Goal: Information Seeking & Learning: Learn about a topic

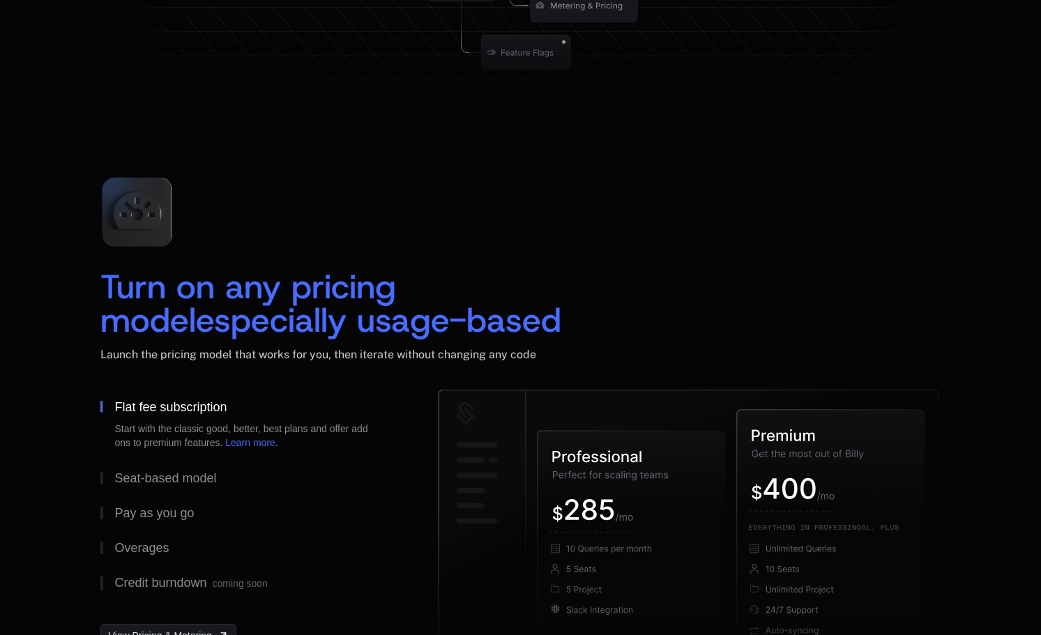
scroll to position [1845, 0]
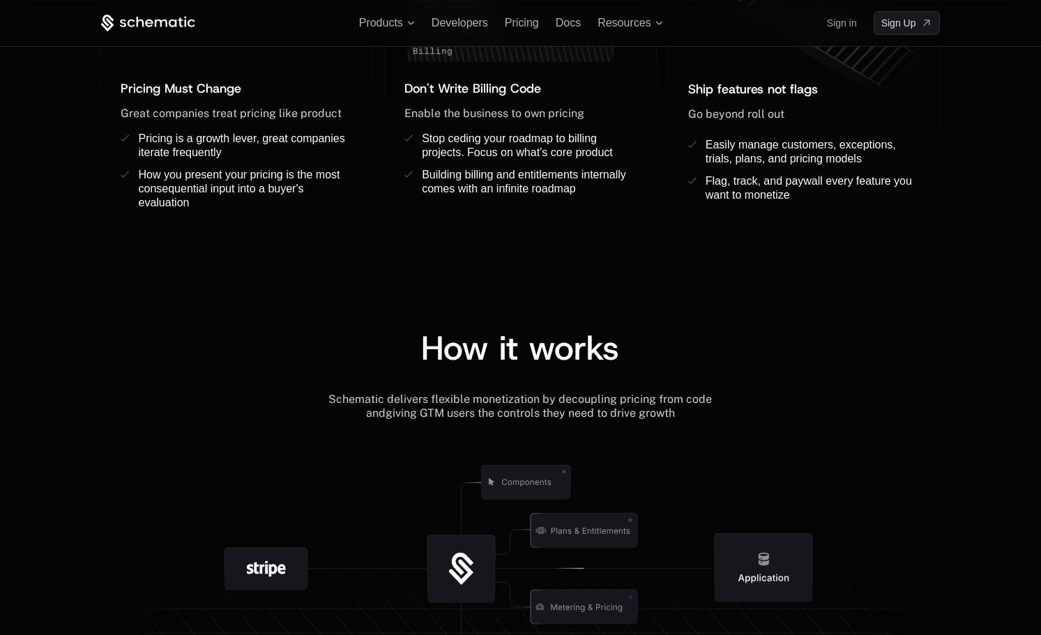
scroll to position [1186, 0]
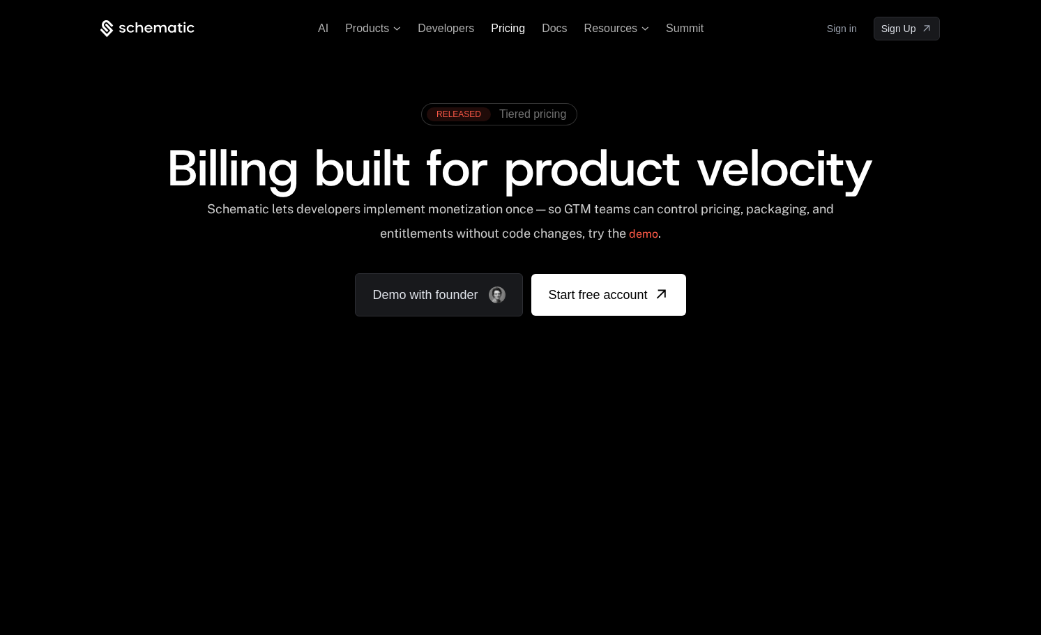
click at [504, 25] on span "Pricing" at bounding box center [508, 28] width 34 height 12
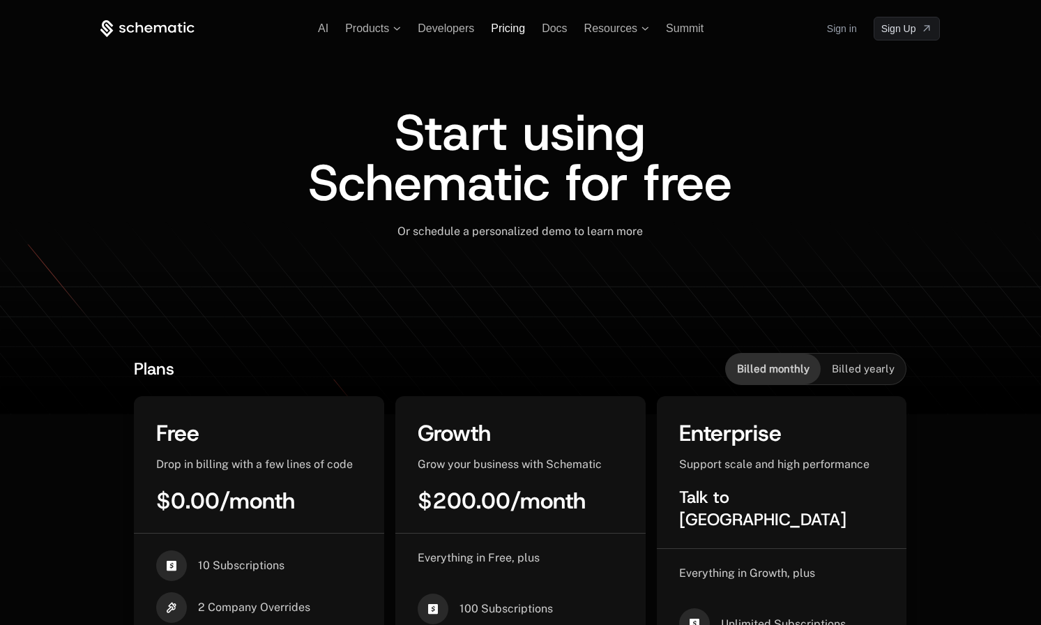
click at [517, 25] on span "Pricing" at bounding box center [508, 28] width 34 height 12
click at [534, 28] on span "Docs" at bounding box center [554, 28] width 25 height 12
click at [604, 26] on span "Resources" at bounding box center [611, 28] width 53 height 13
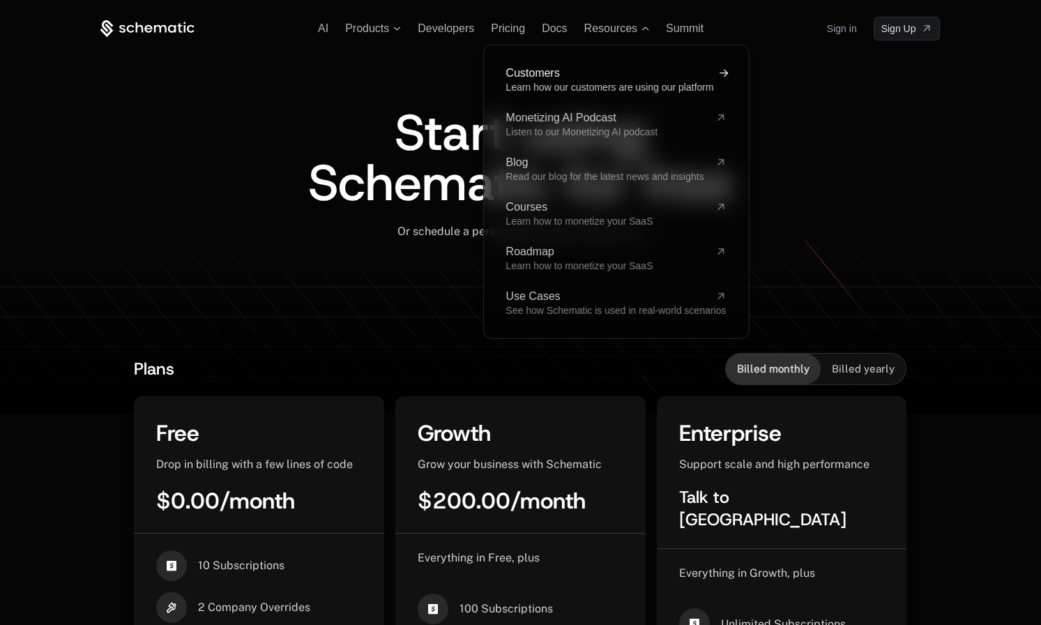
click at [549, 82] on span "Learn how our customers are using our platform" at bounding box center [610, 87] width 208 height 11
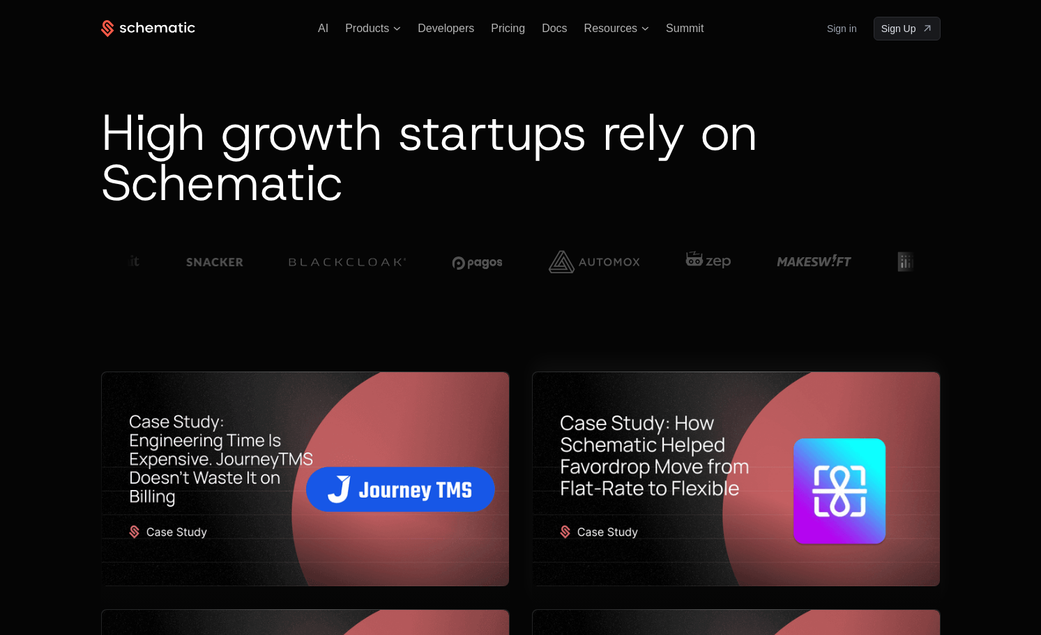
scroll to position [419, 0]
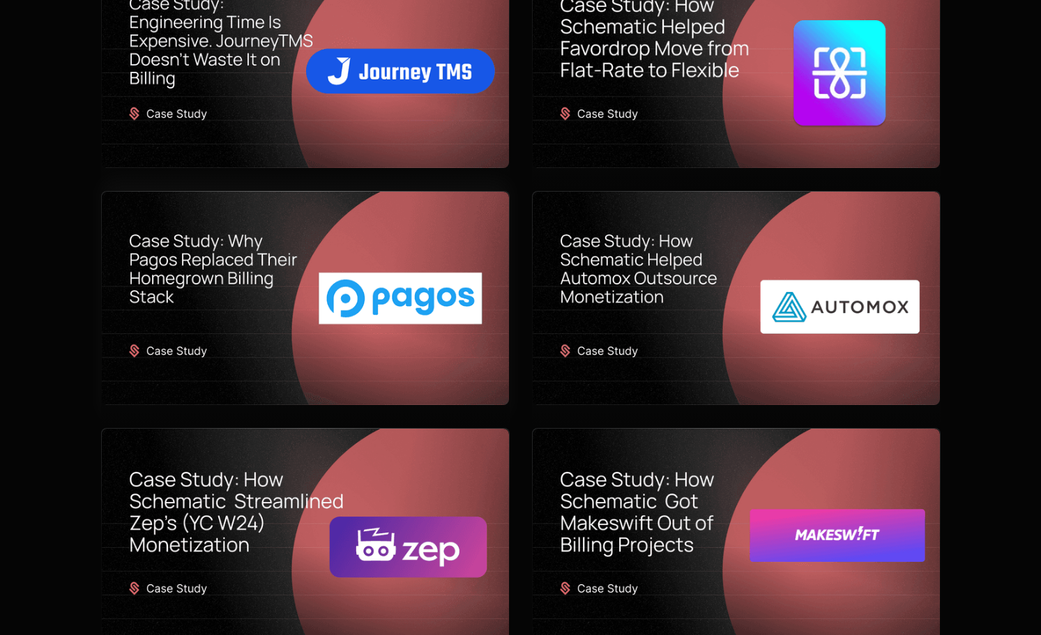
click at [404, 310] on img at bounding box center [305, 299] width 407 height 214
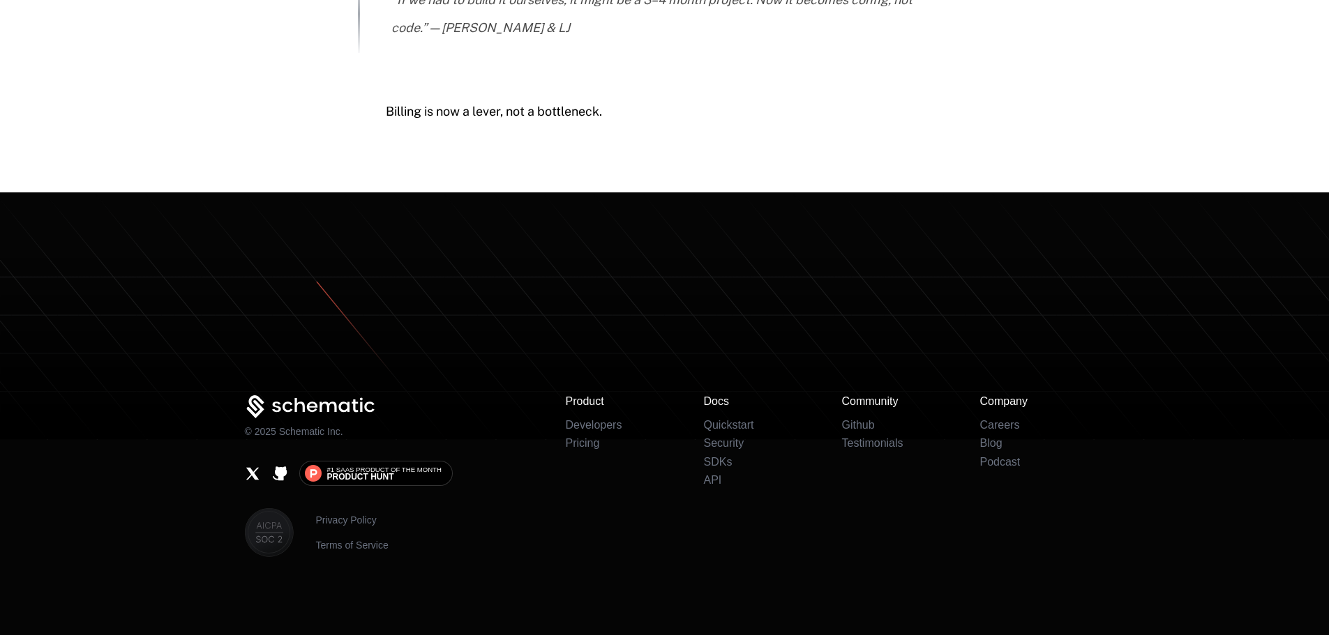
scroll to position [3604, 0]
click at [313, 481] on icon at bounding box center [313, 473] width 17 height 17
click at [606, 416] on div "Product Developers Pricing" at bounding box center [618, 423] width 105 height 55
click at [607, 426] on link "Developers" at bounding box center [594, 425] width 57 height 12
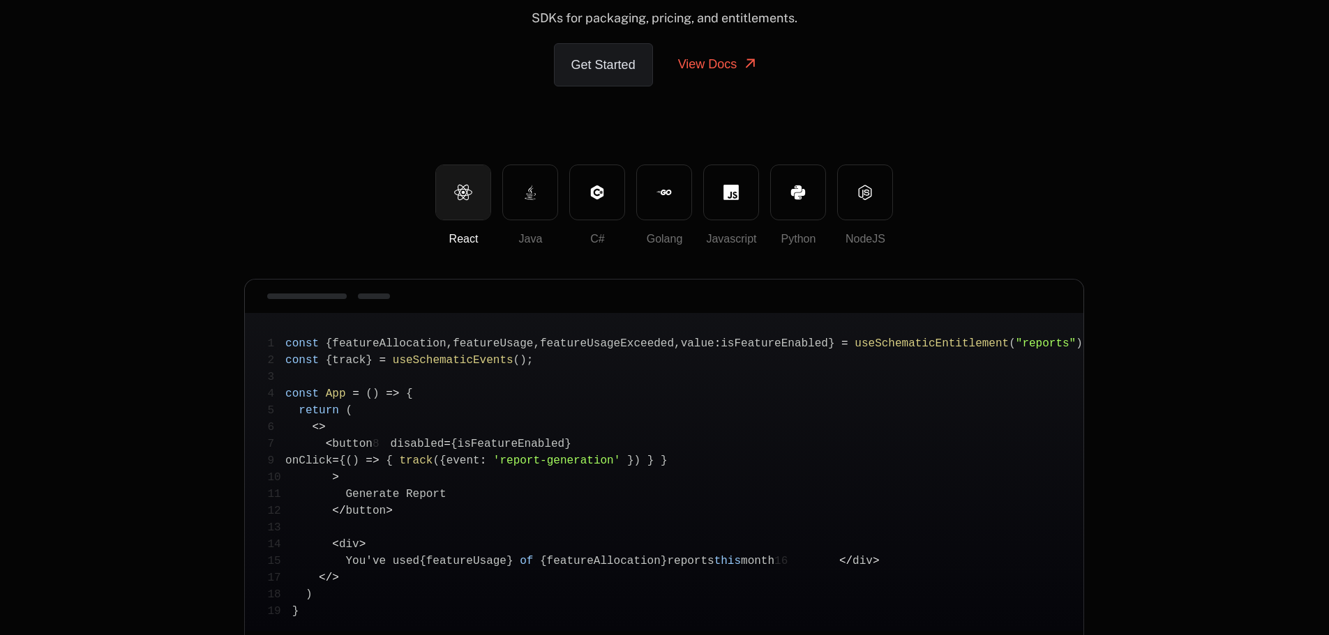
scroll to position [279, 0]
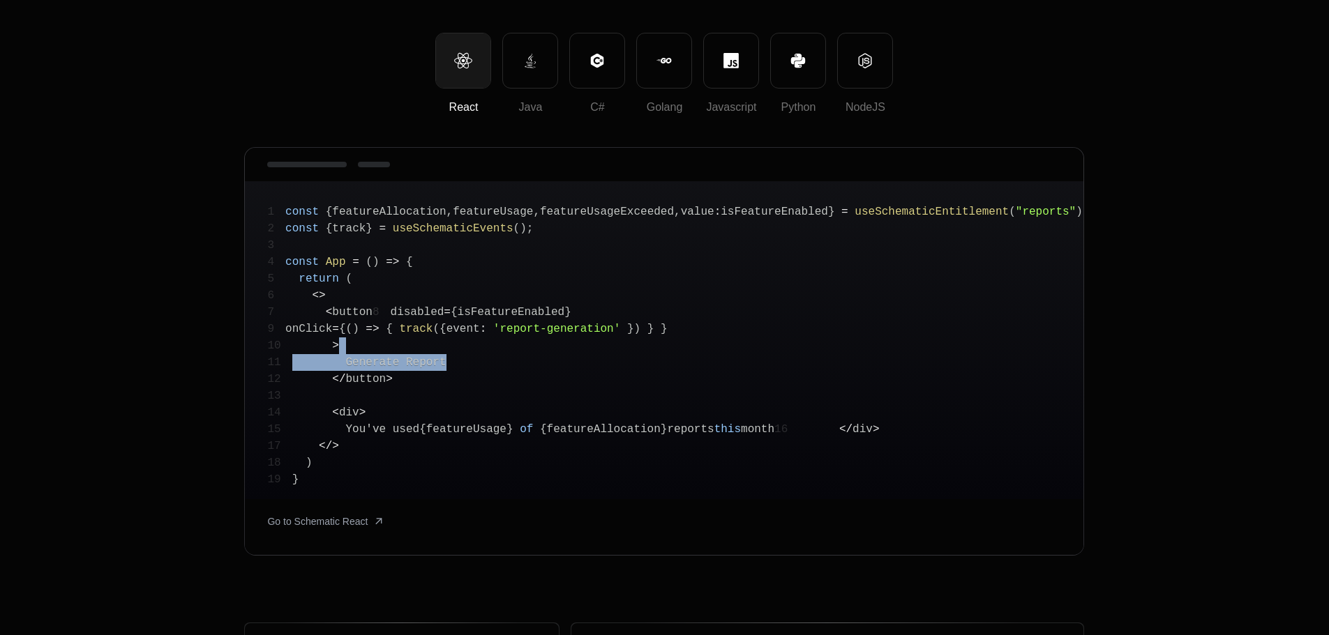
drag, startPoint x: 448, startPoint y: 372, endPoint x: 546, endPoint y: 370, distance: 97.7
click at [526, 373] on pre "1 const { featureAllocation , featureUsage , featureUsageExceeded , value : isF…" at bounding box center [664, 340] width 838 height 318
click at [671, 361] on pre "1 const { featureAllocation , featureUsage , featureUsageExceeded , value : isF…" at bounding box center [664, 340] width 838 height 318
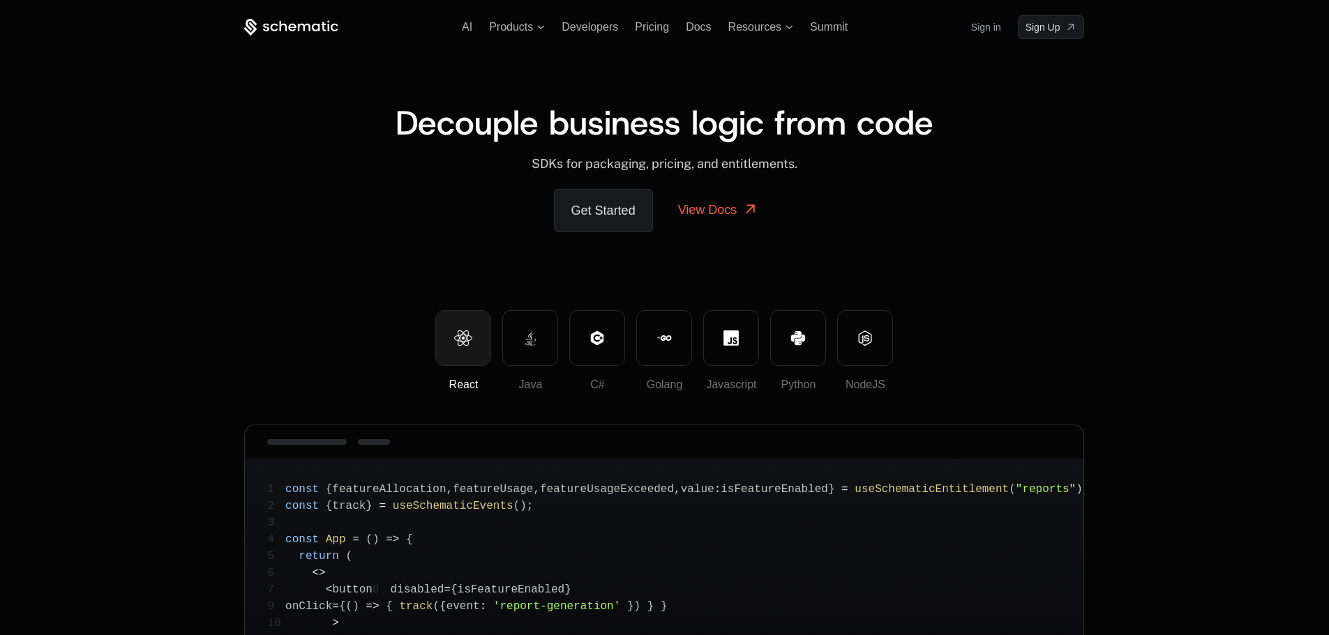
scroll to position [0, 0]
click at [541, 347] on button "Java" at bounding box center [530, 340] width 56 height 56
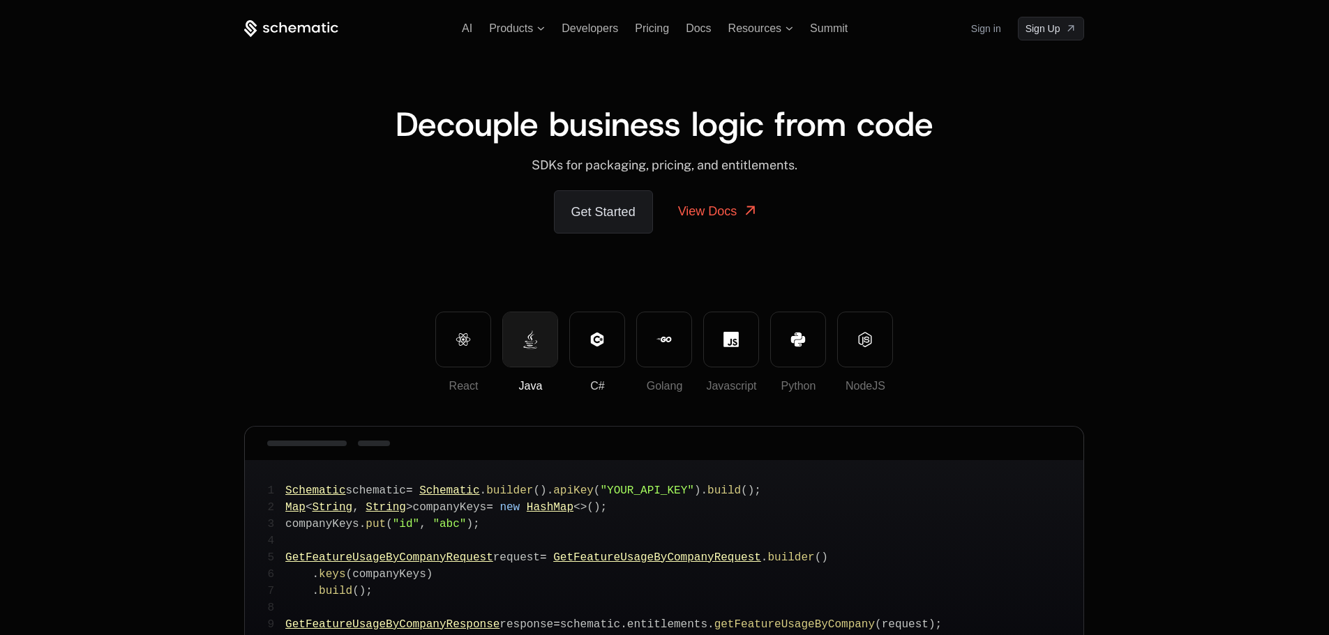
click at [606, 355] on button "C#" at bounding box center [597, 340] width 56 height 56
click at [650, 363] on button "Golang" at bounding box center [664, 340] width 56 height 56
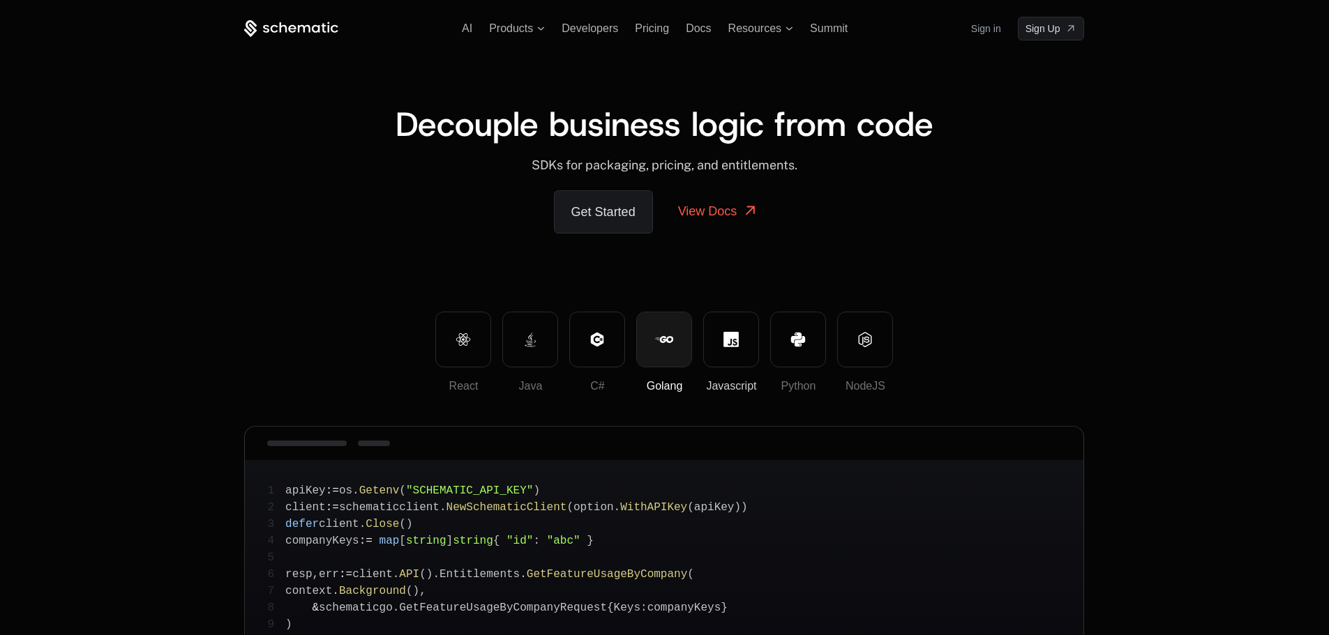
click at [725, 351] on button "Javascript" at bounding box center [731, 340] width 56 height 56
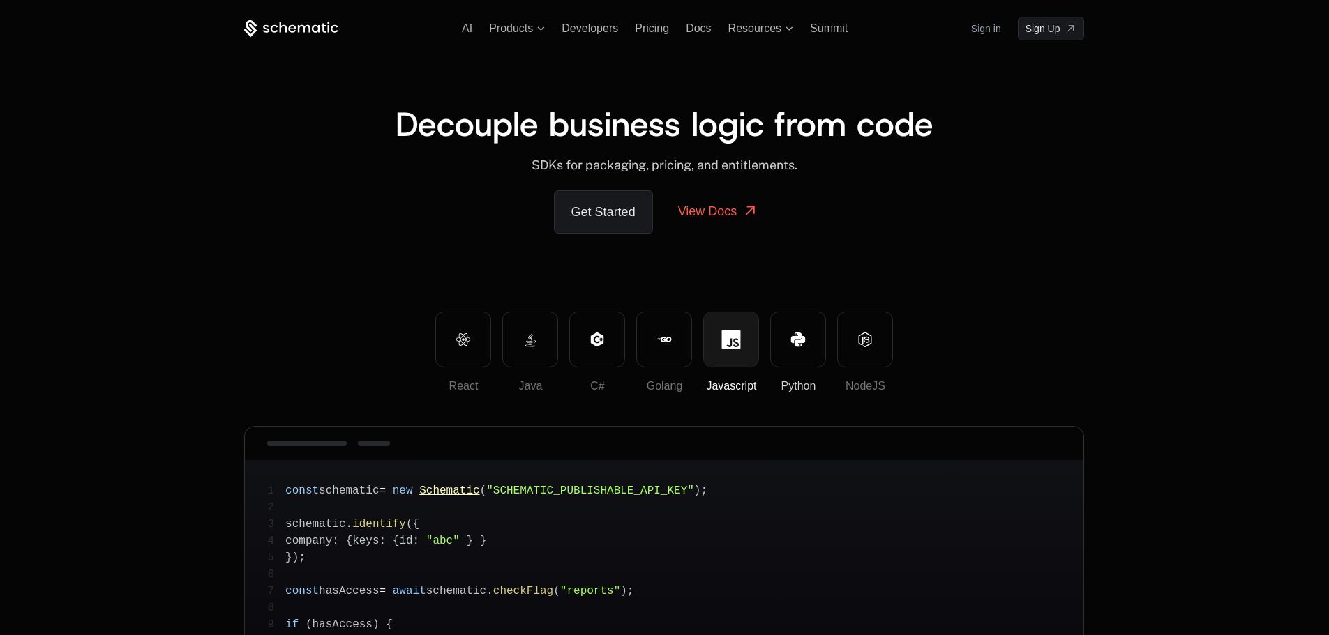
click at [799, 348] on button "Python" at bounding box center [798, 340] width 56 height 56
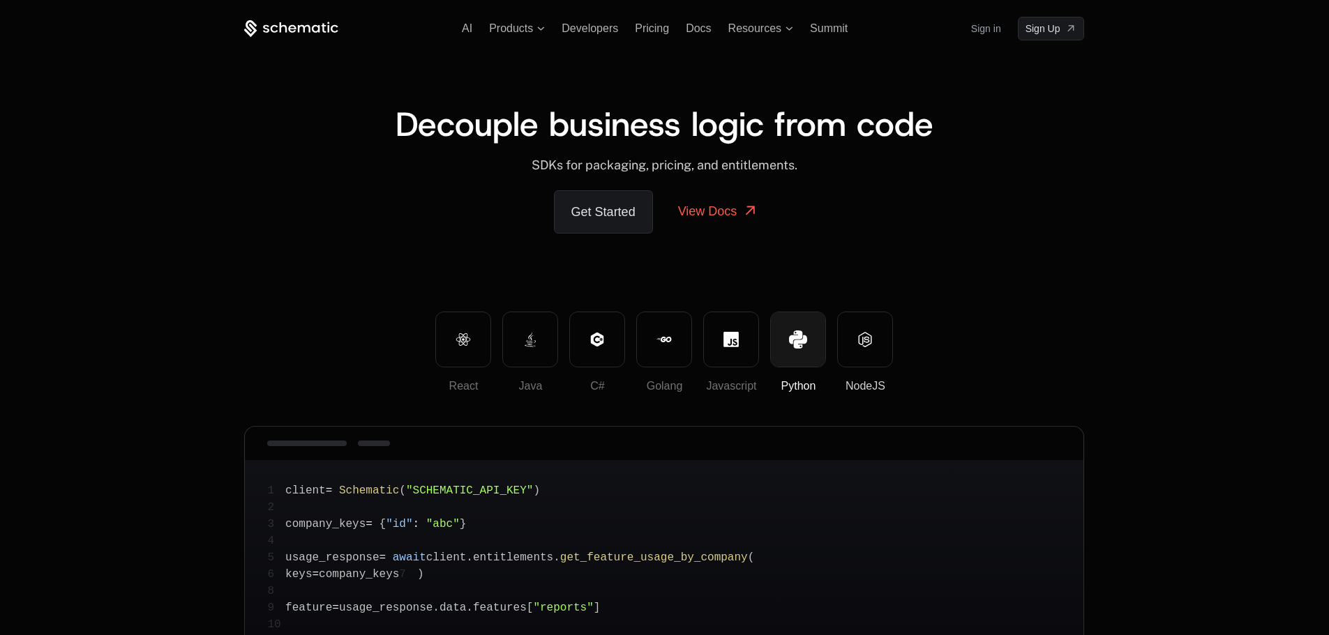
click at [861, 366] on button "NodeJS" at bounding box center [865, 340] width 56 height 56
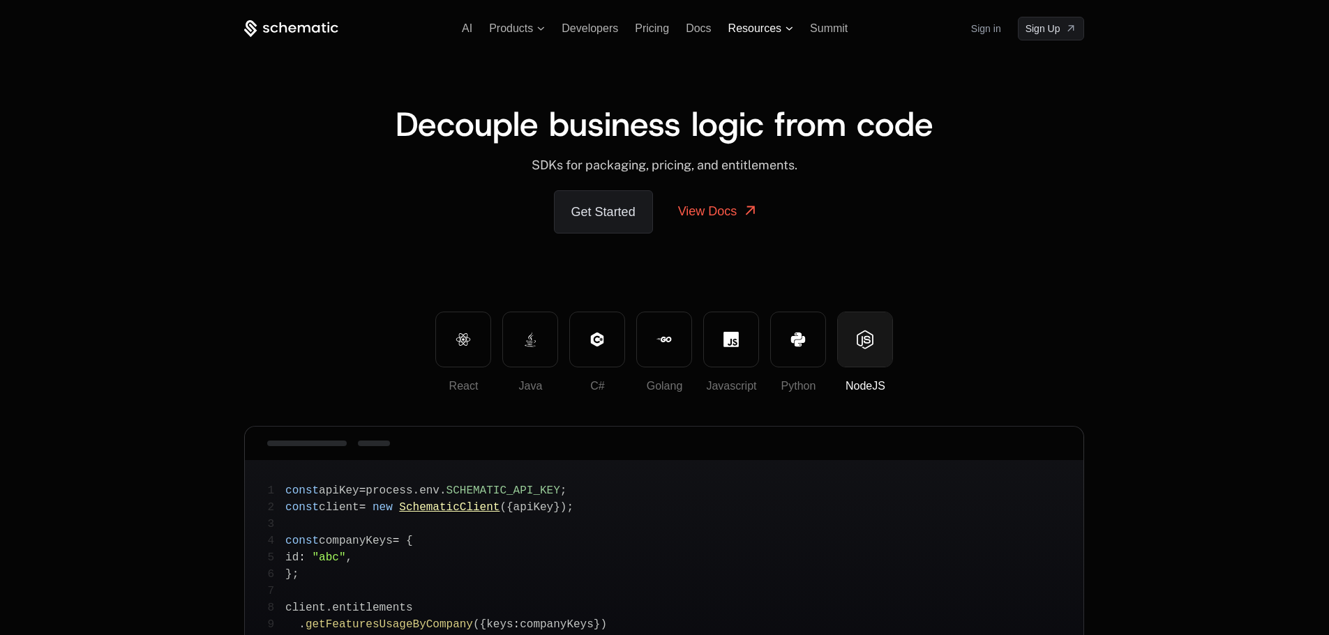
click at [751, 24] on span "Resources" at bounding box center [754, 28] width 53 height 13
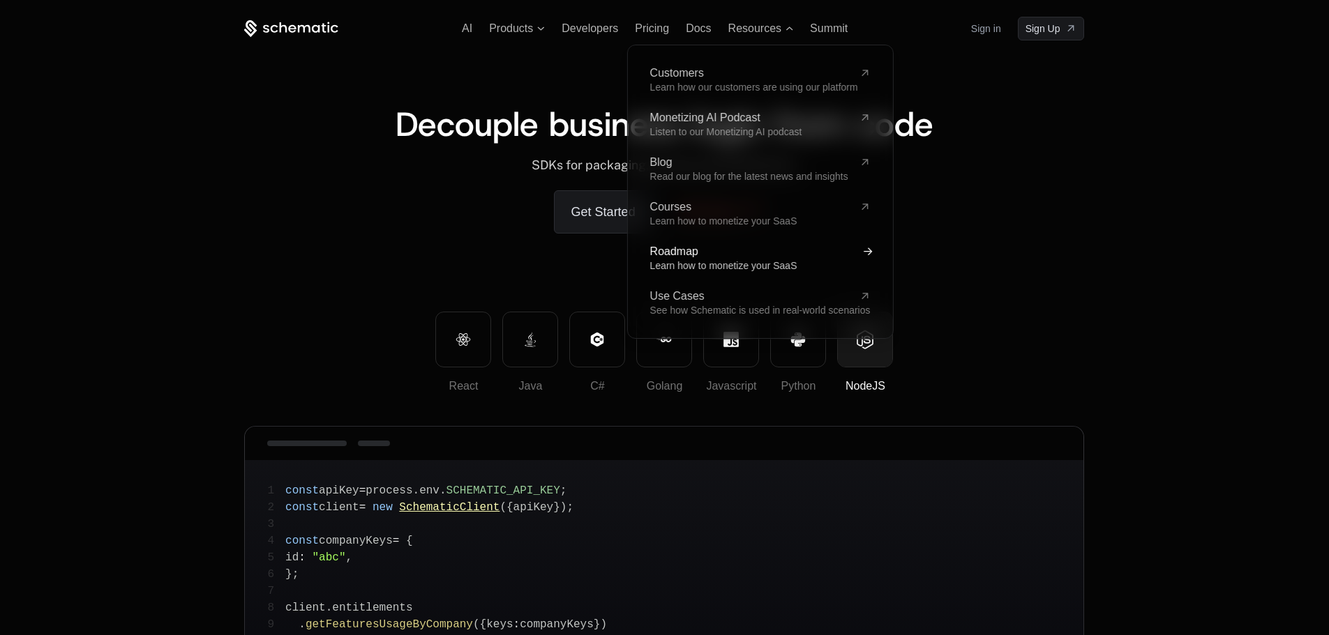
click at [702, 248] on span "Roadmap" at bounding box center [751, 251] width 204 height 11
click at [686, 215] on link "Courses Learn how to monetize your SaaS" at bounding box center [759, 214] width 220 height 25
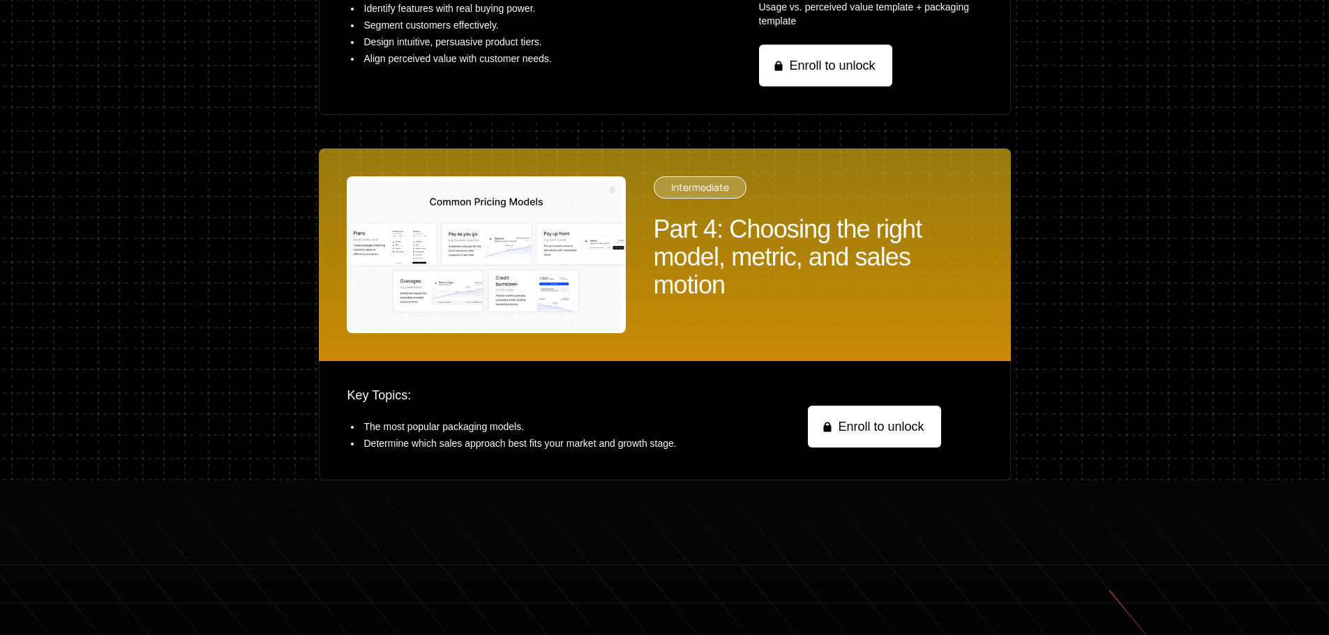
scroll to position [1958, 0]
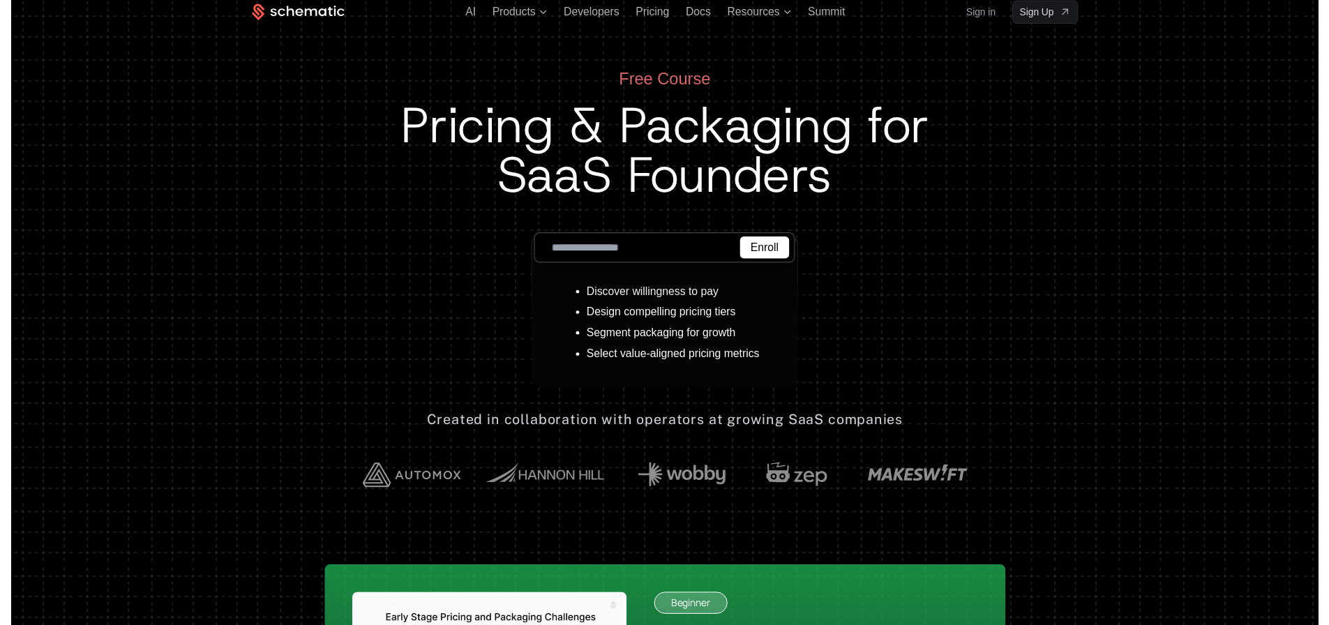
scroll to position [0, 0]
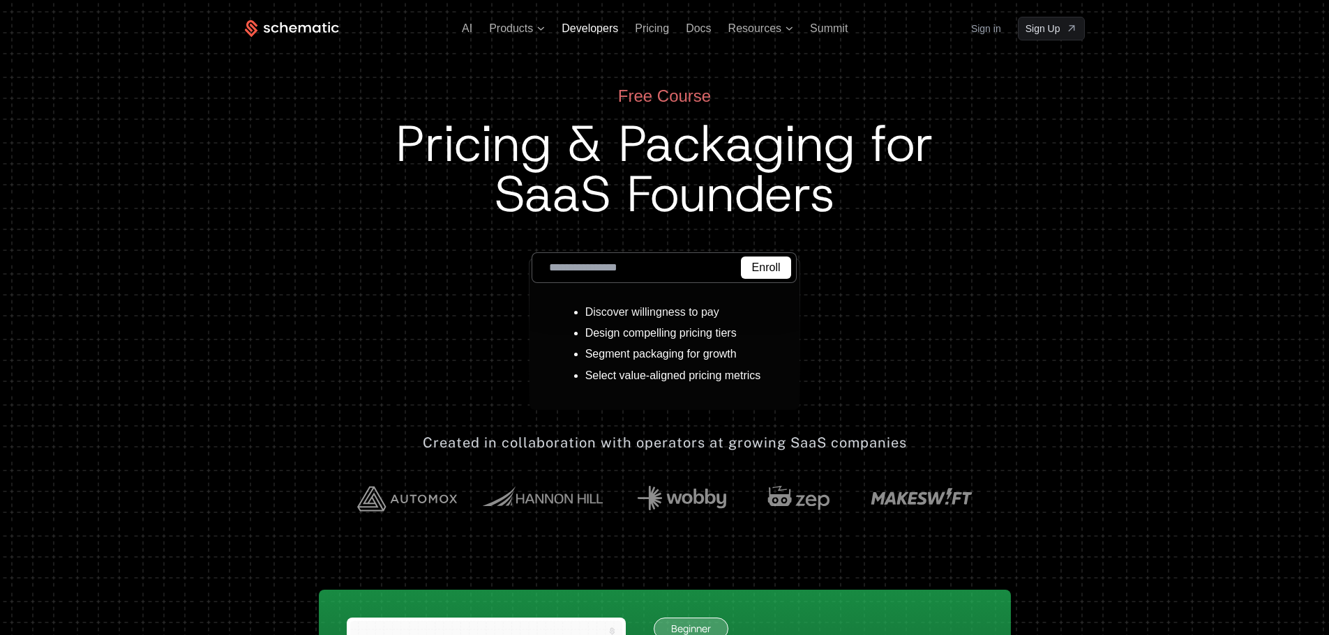
click at [597, 30] on span "Developers" at bounding box center [590, 28] width 57 height 12
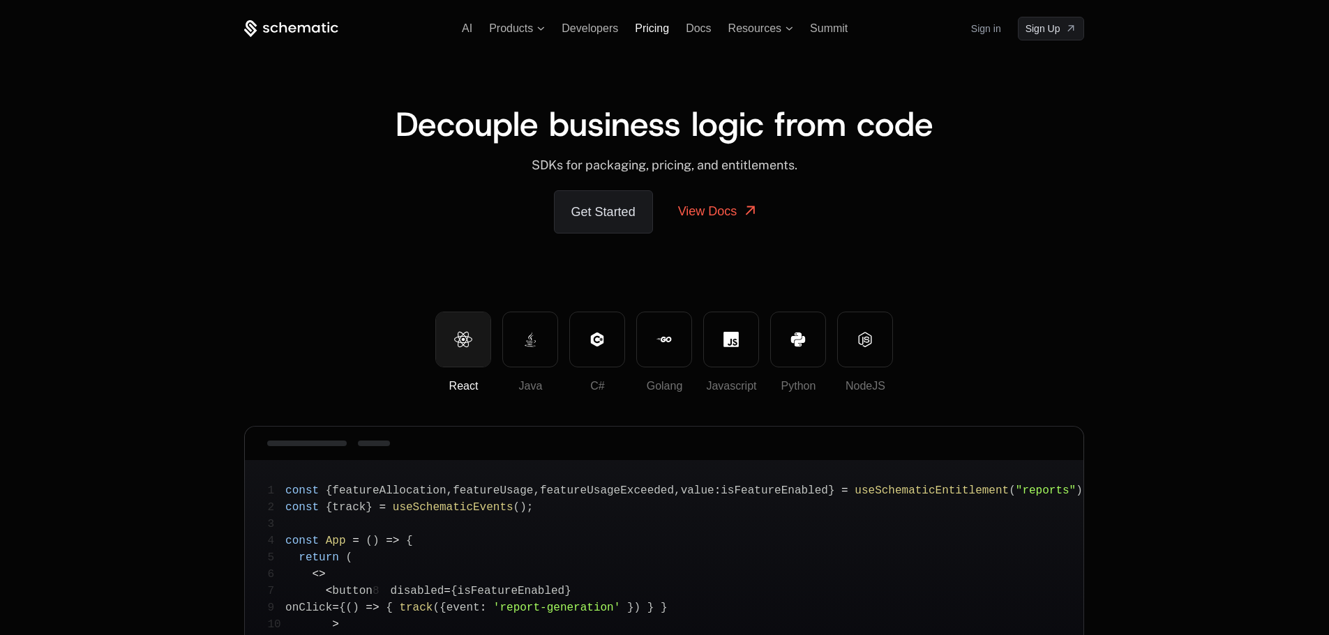
click at [657, 24] on span "Pricing" at bounding box center [652, 28] width 34 height 12
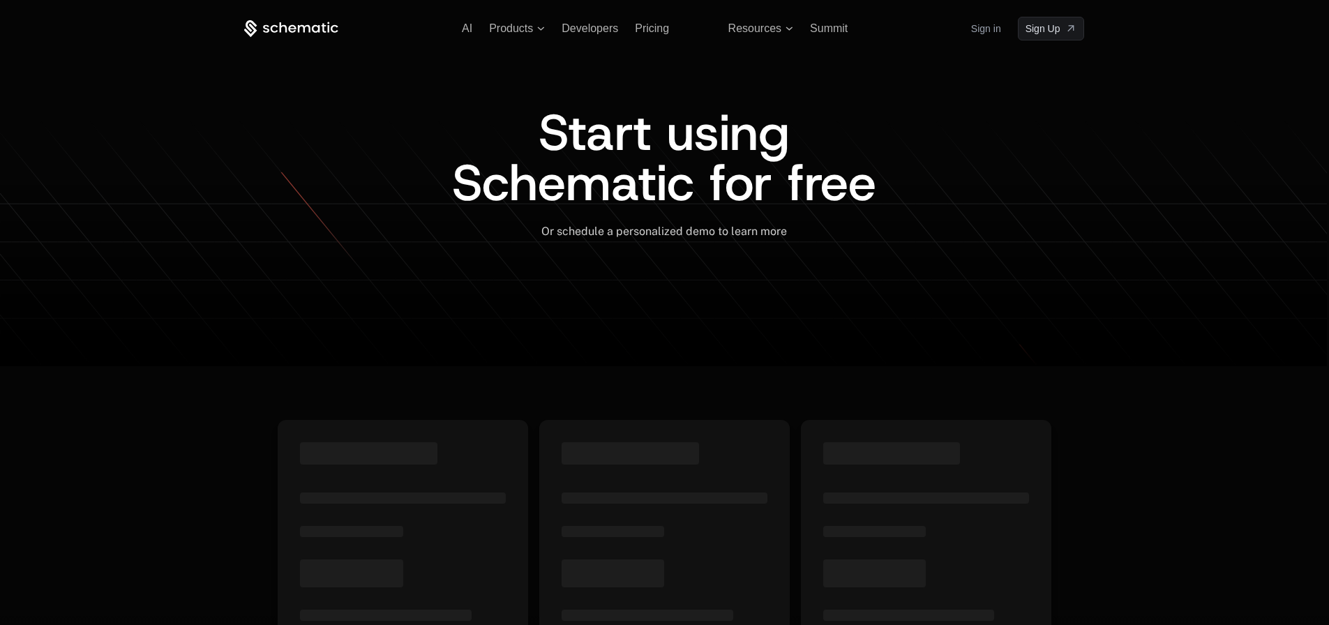
click at [702, 26] on span "Docs" at bounding box center [698, 28] width 25 height 12
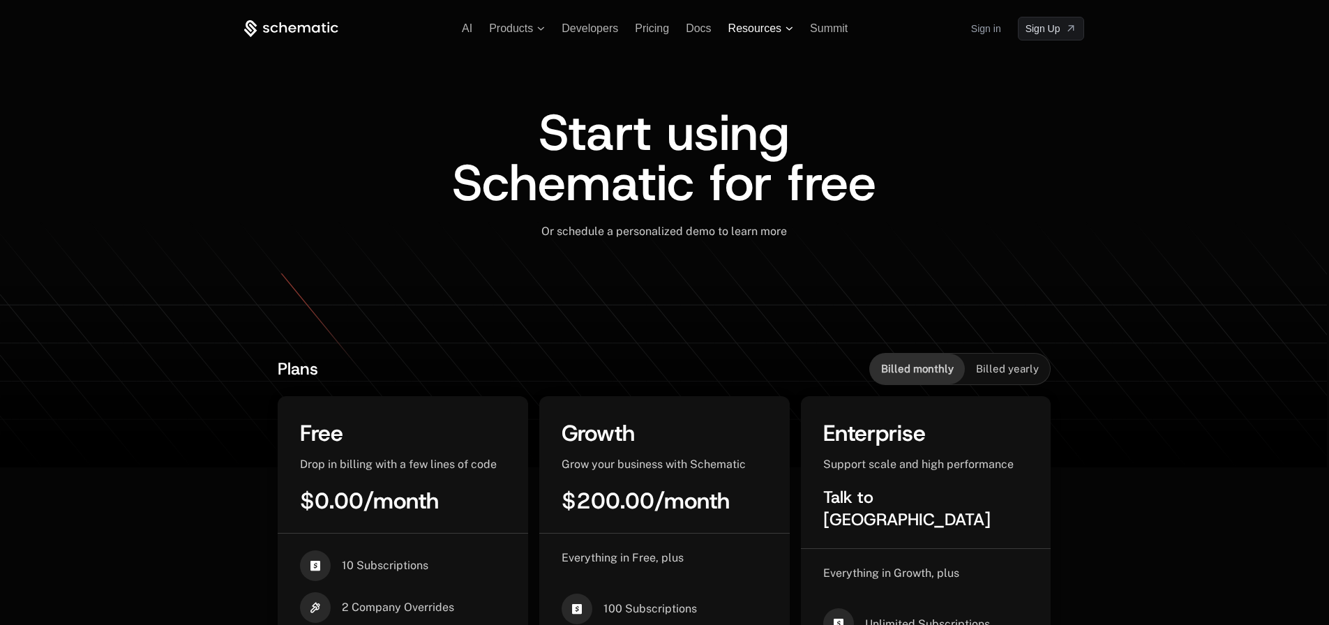
click at [756, 29] on span "Resources" at bounding box center [754, 28] width 53 height 13
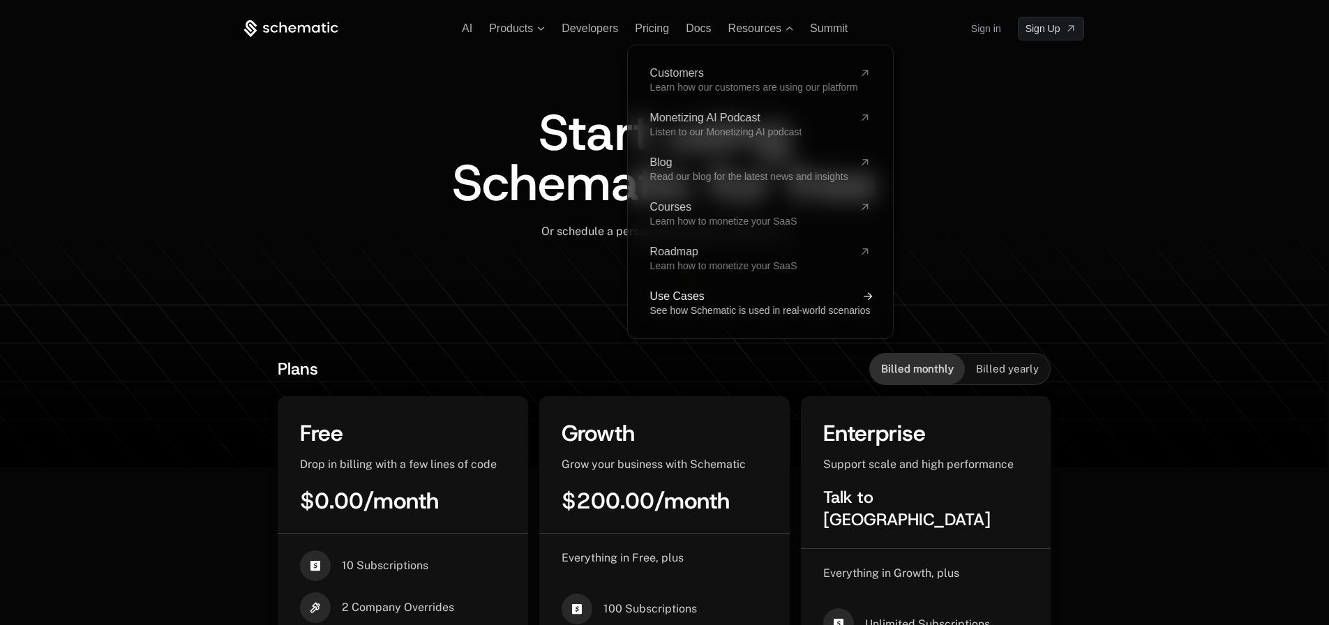
click at [701, 308] on span "See how Schematic is used in real-world scenarios" at bounding box center [759, 310] width 220 height 11
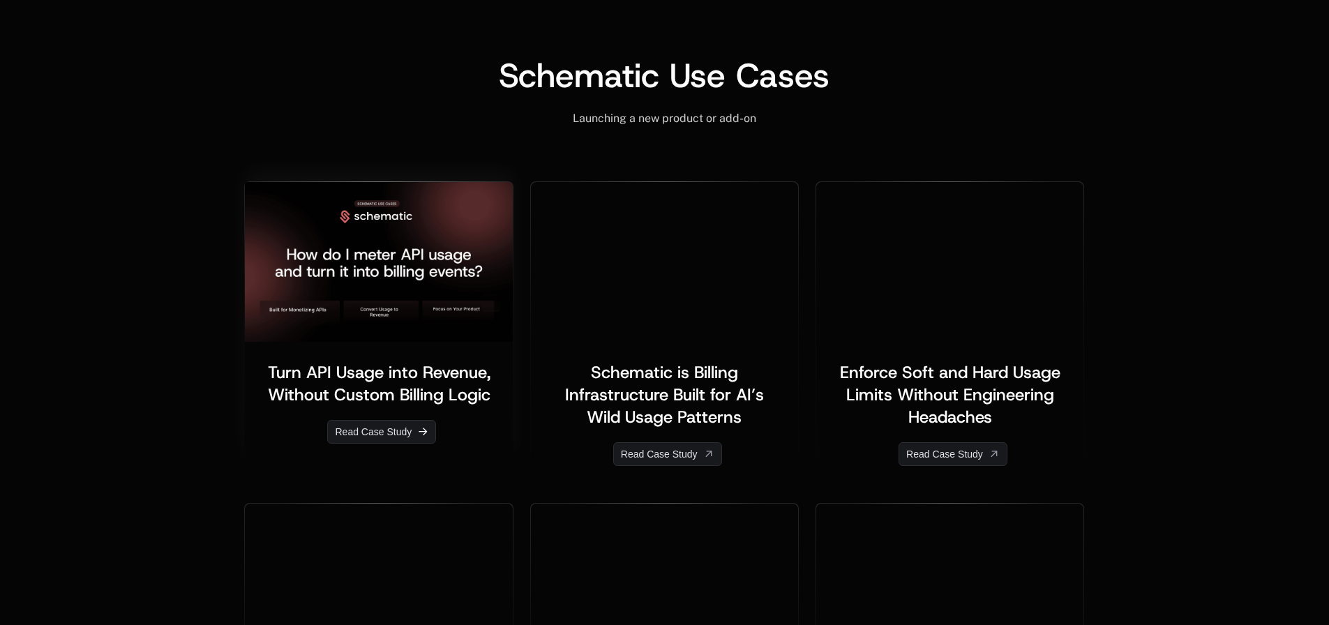
scroll to position [419, 0]
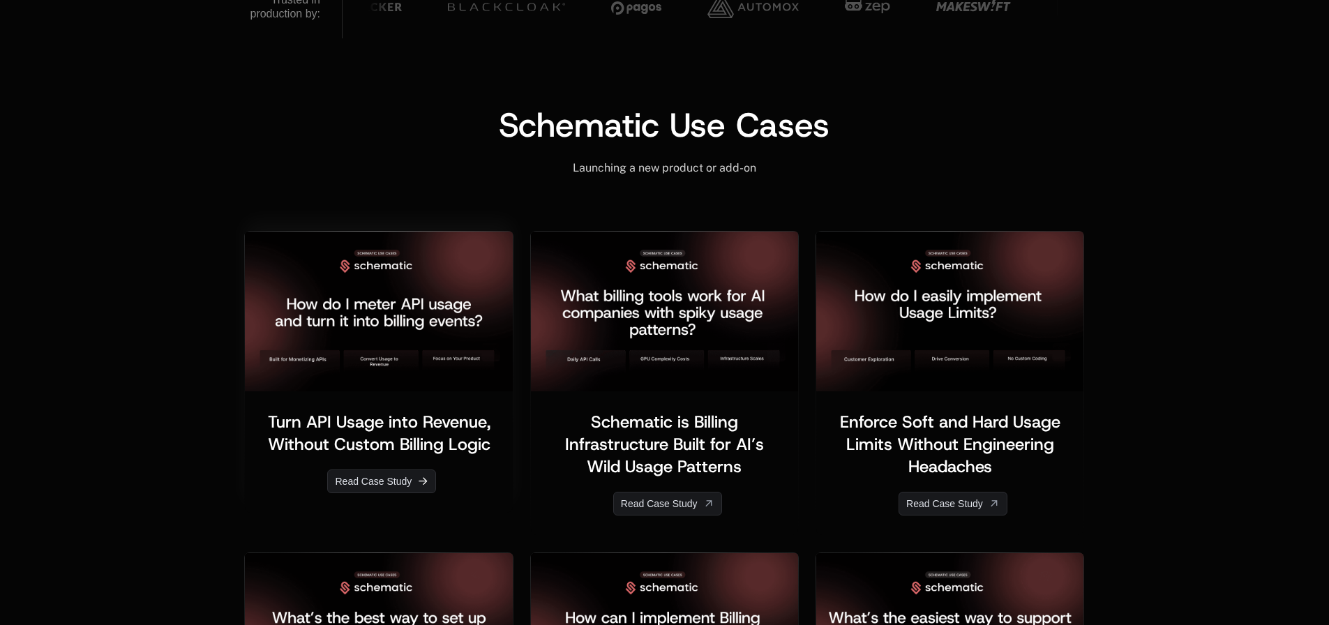
click at [435, 313] on img at bounding box center [378, 312] width 267 height 160
click at [397, 486] on link "Read Case Study" at bounding box center [381, 481] width 109 height 24
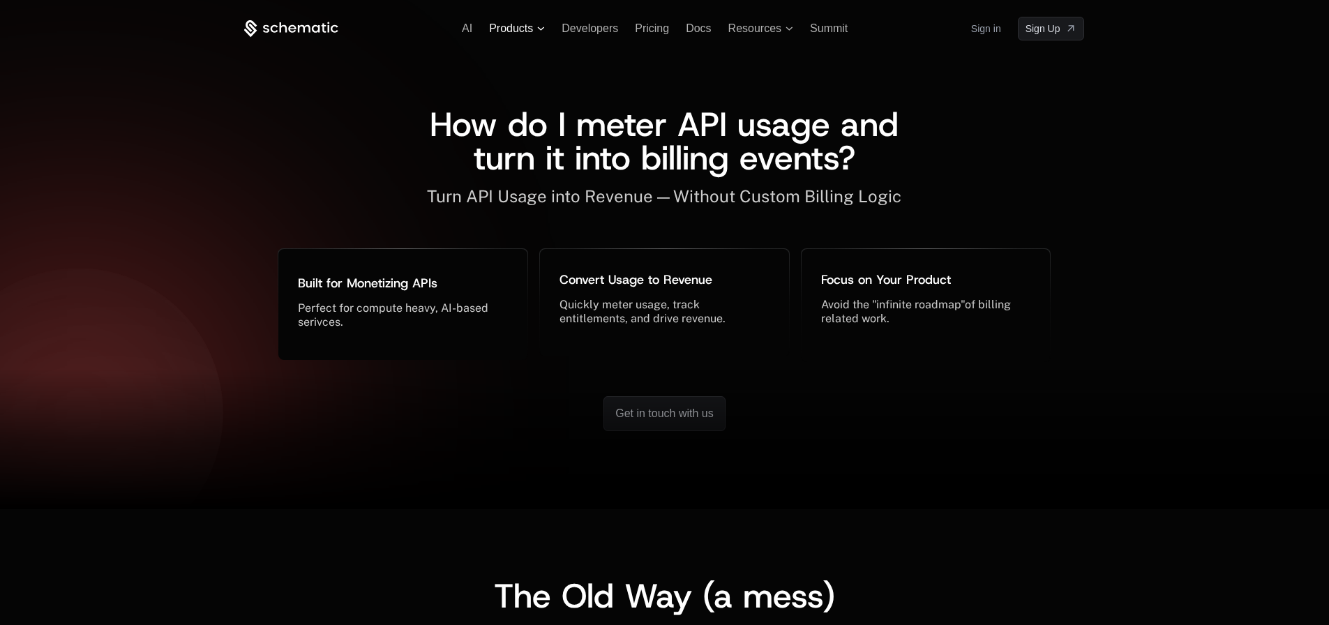
click at [511, 33] on span "Products" at bounding box center [511, 28] width 44 height 13
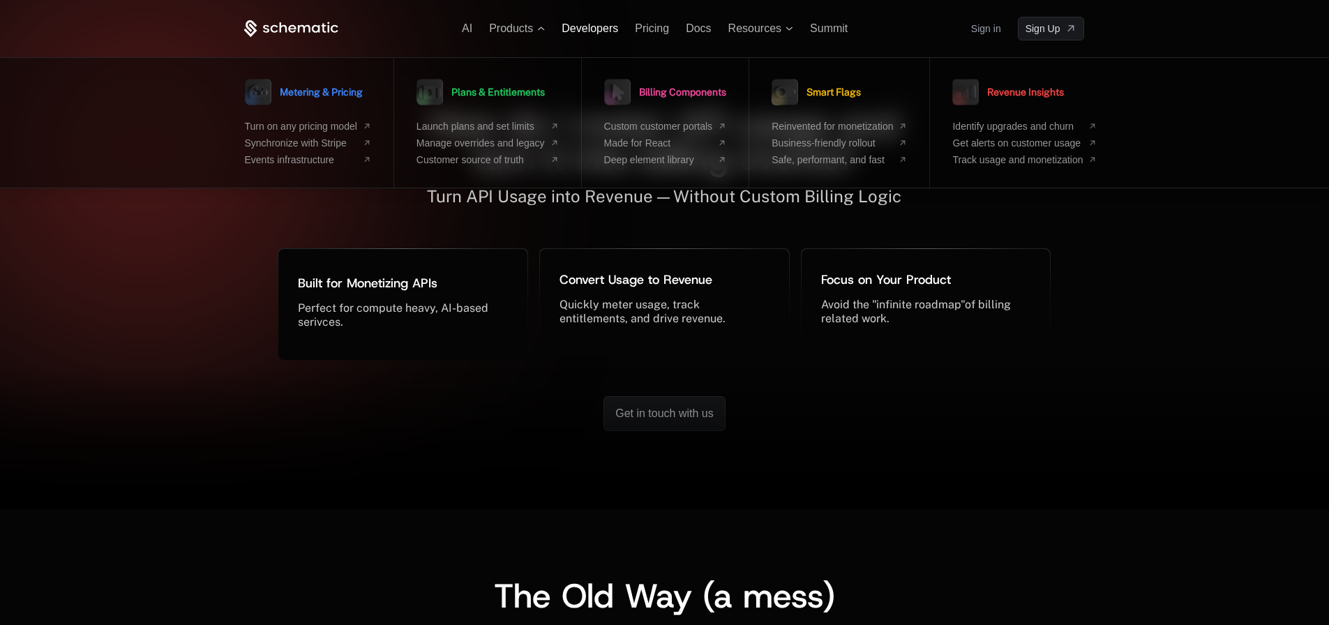
click at [591, 26] on span "Developers" at bounding box center [590, 28] width 57 height 12
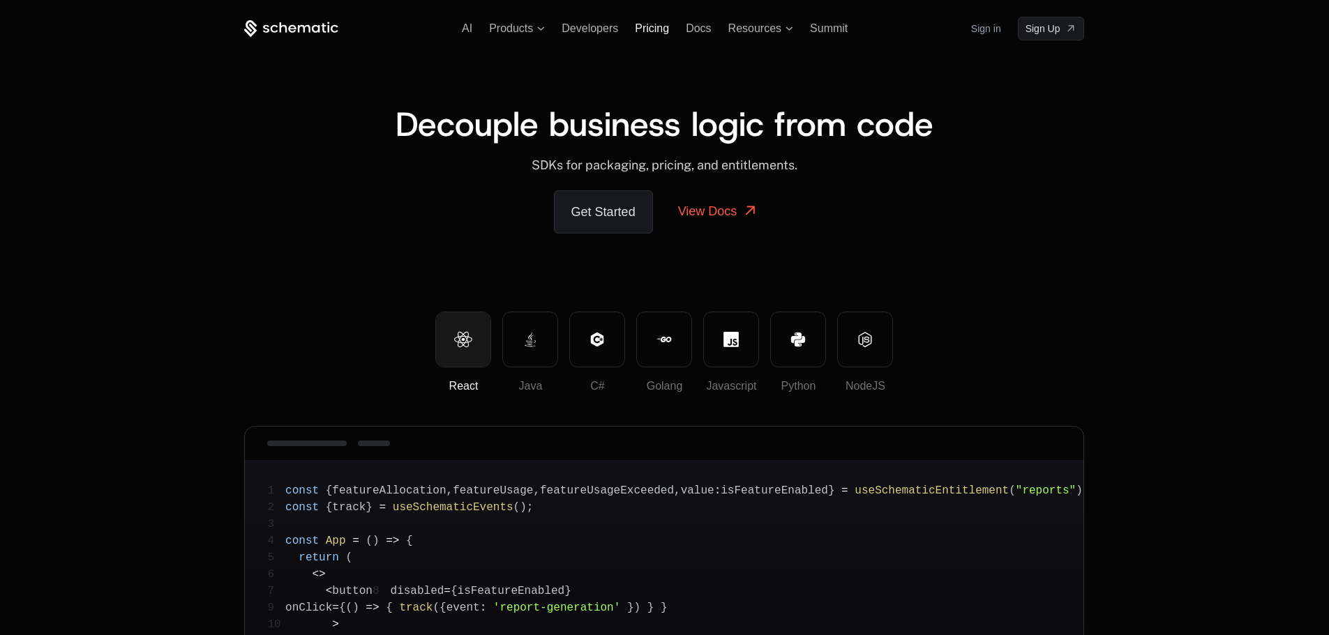
click at [654, 30] on span "Pricing" at bounding box center [652, 28] width 34 height 12
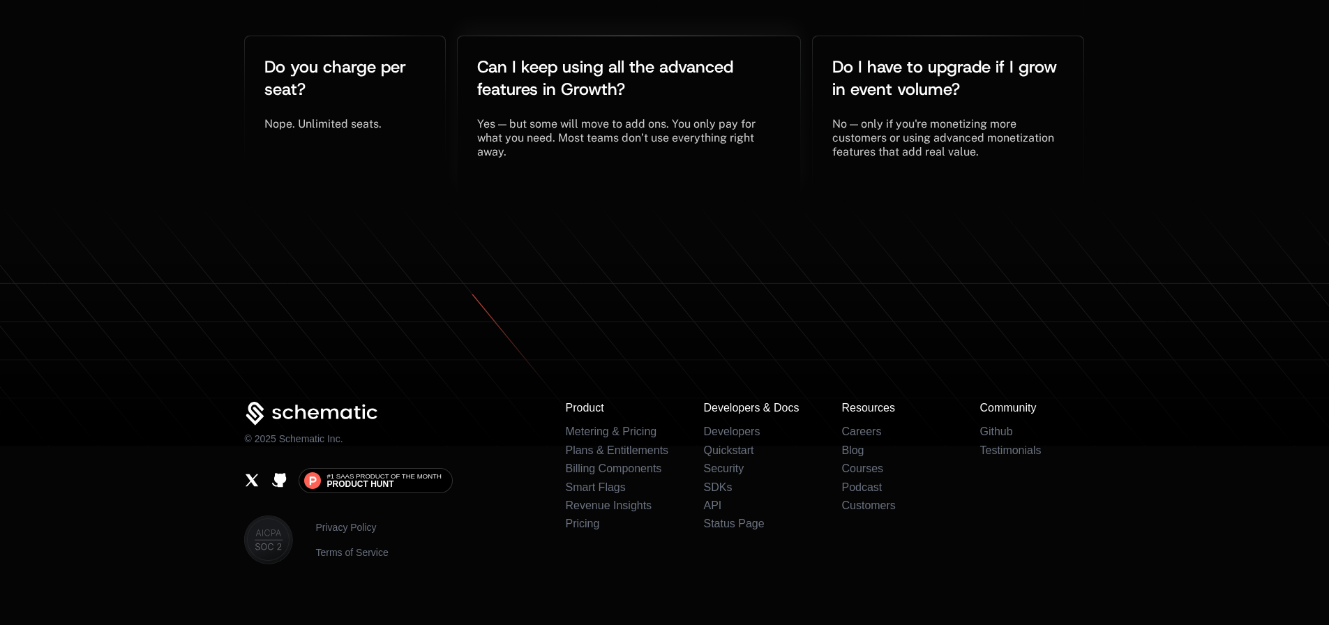
scroll to position [3133, 0]
click at [873, 460] on link "Courses" at bounding box center [862, 466] width 42 height 12
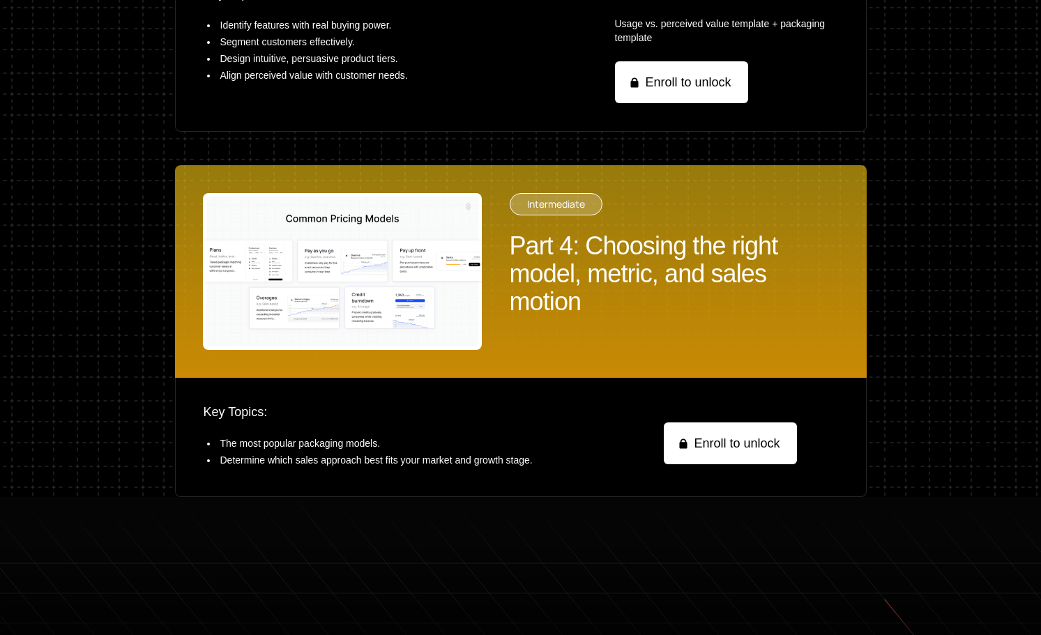
scroll to position [1904, 0]
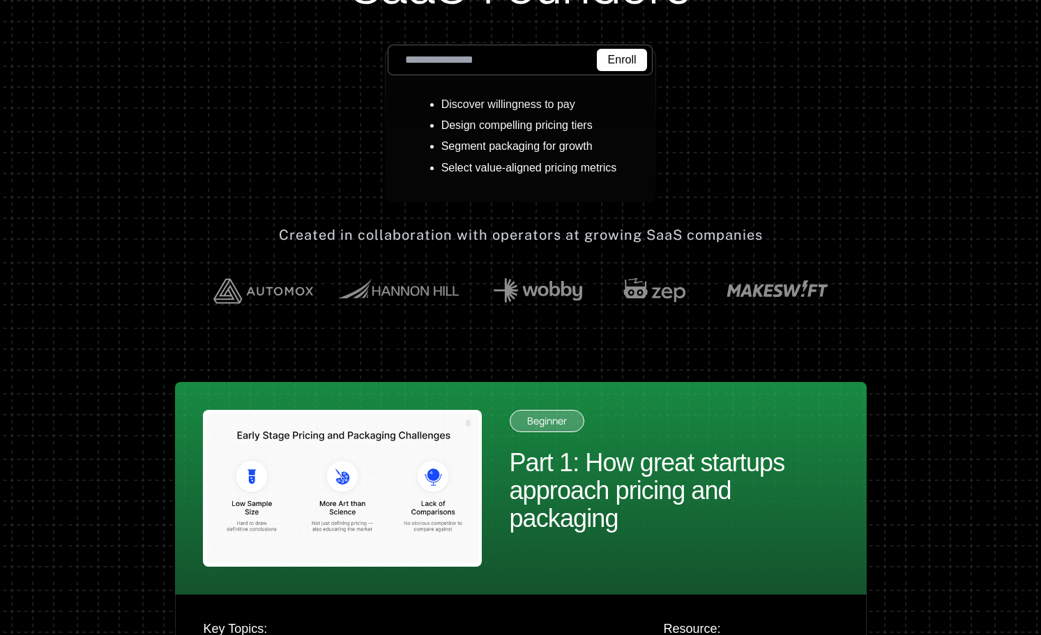
scroll to position [209, 0]
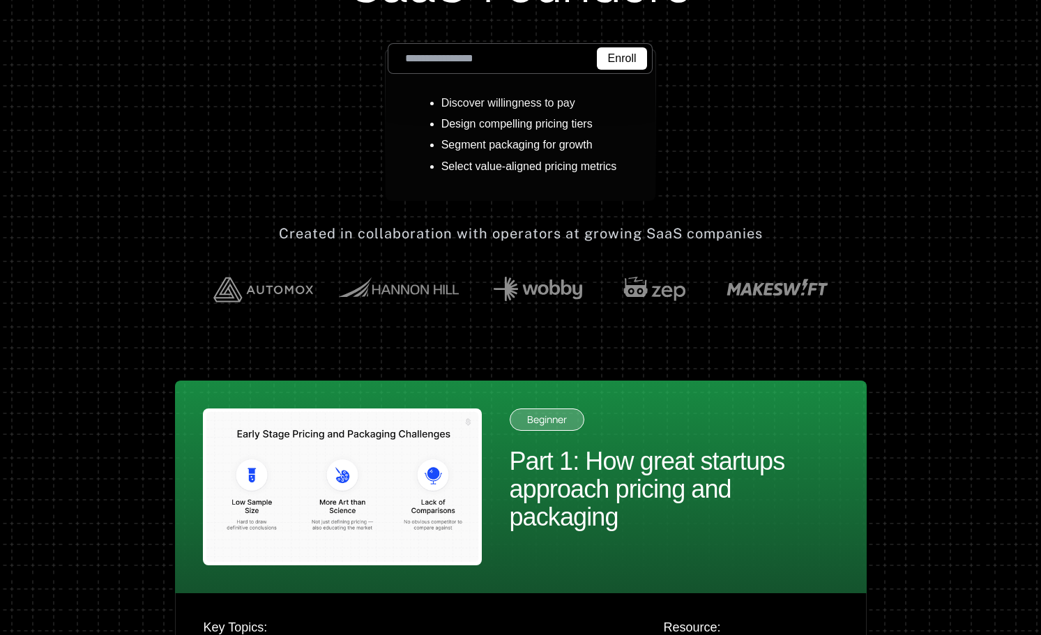
drag, startPoint x: 575, startPoint y: 420, endPoint x: 573, endPoint y: 412, distance: 7.8
click at [573, 412] on div "beginner" at bounding box center [547, 420] width 75 height 22
click at [553, 414] on div "beginner" at bounding box center [547, 420] width 75 height 22
click at [391, 460] on img at bounding box center [342, 487] width 279 height 157
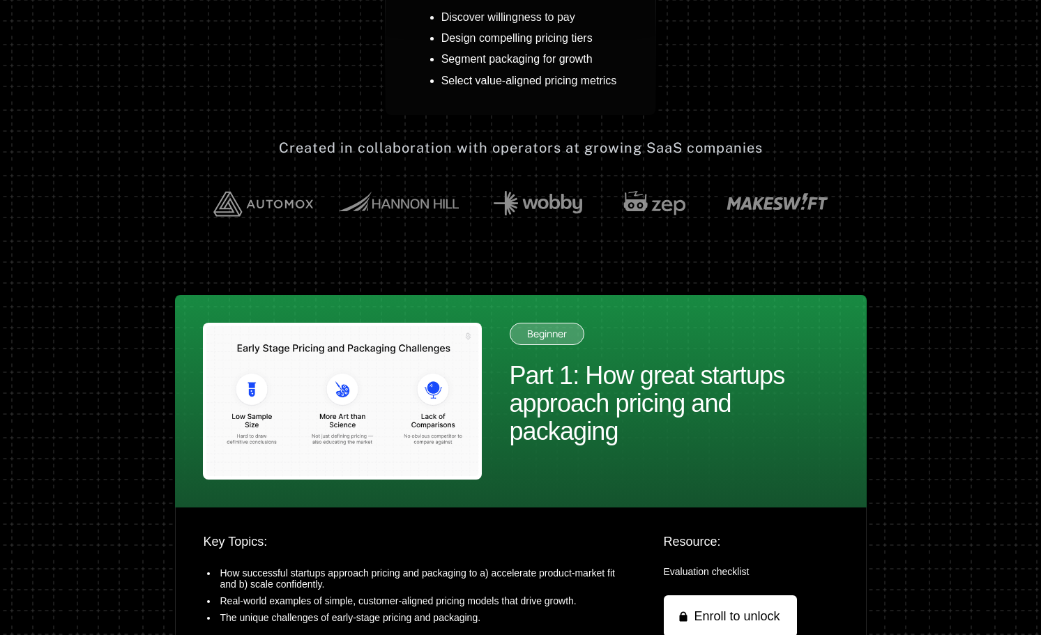
scroll to position [488, 0]
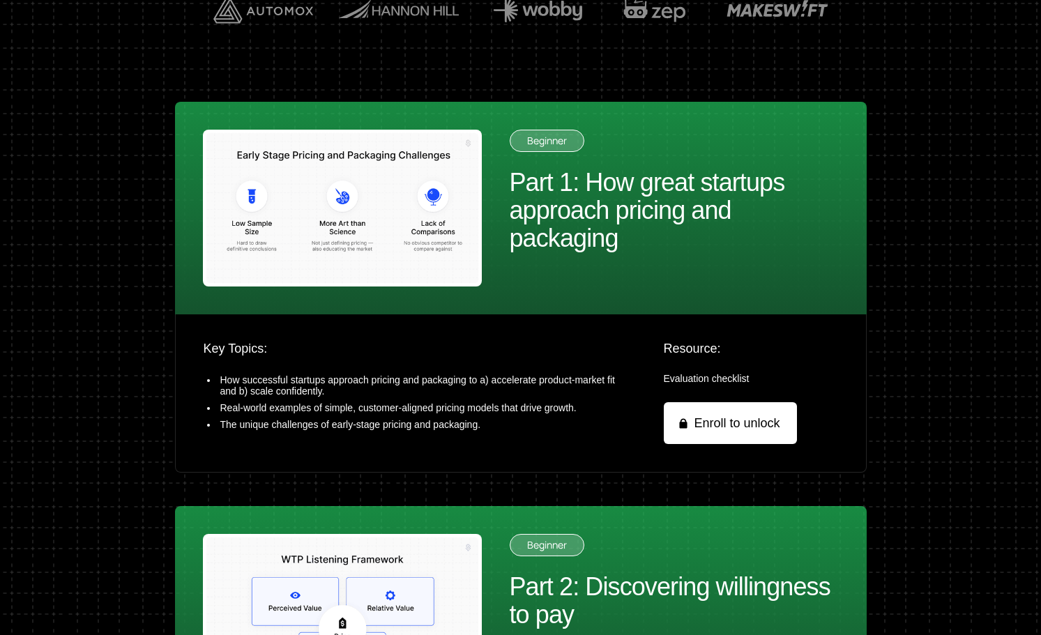
click at [640, 200] on div "Part 1: How great startups approach pricing and packaging" at bounding box center [674, 211] width 329 height 84
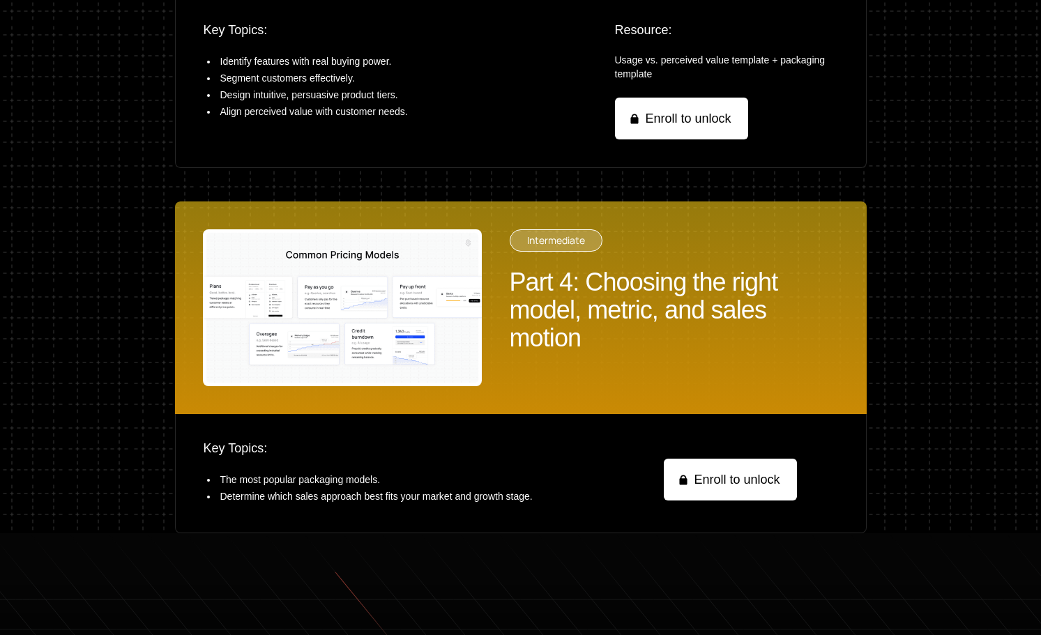
scroll to position [1674, 0]
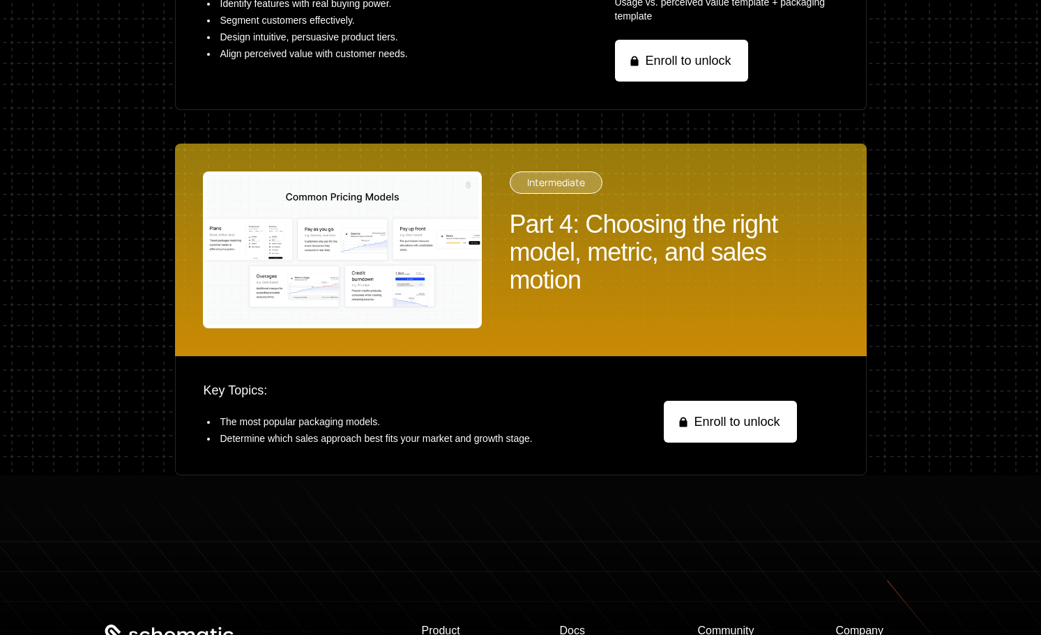
click at [356, 263] on img at bounding box center [342, 250] width 279 height 157
click at [564, 186] on div "intermediate" at bounding box center [556, 183] width 93 height 22
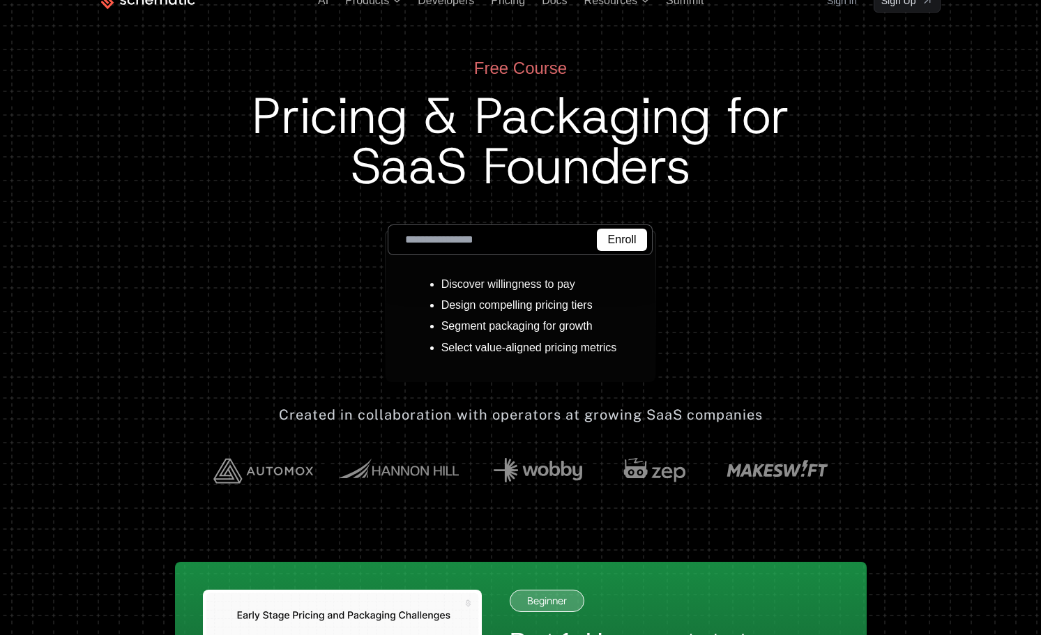
scroll to position [0, 0]
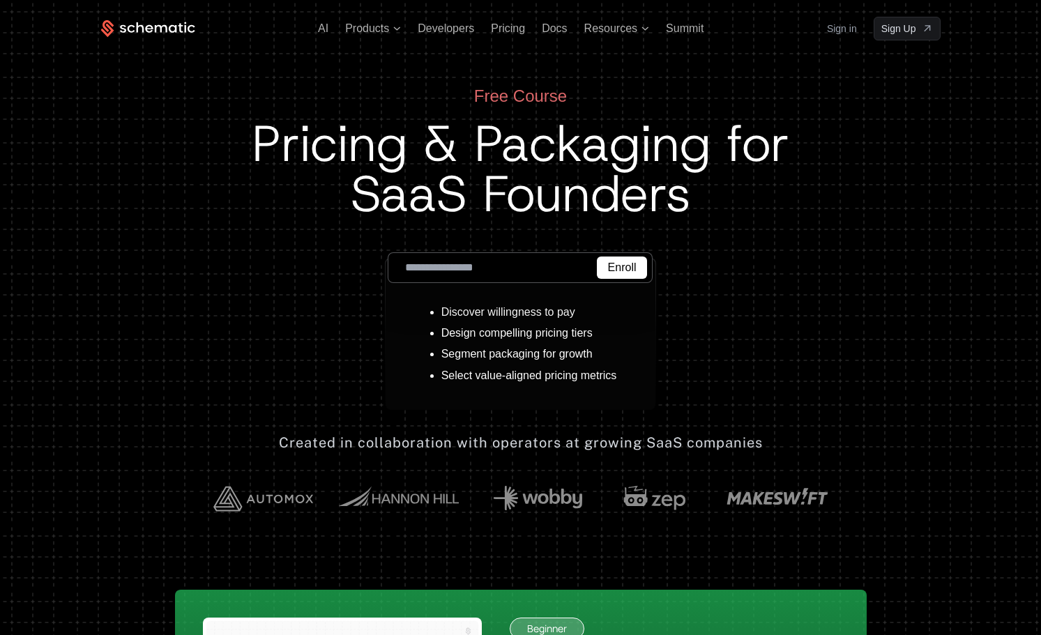
click at [144, 28] on icon at bounding box center [148, 28] width 94 height 17
